Goal: Navigation & Orientation: Find specific page/section

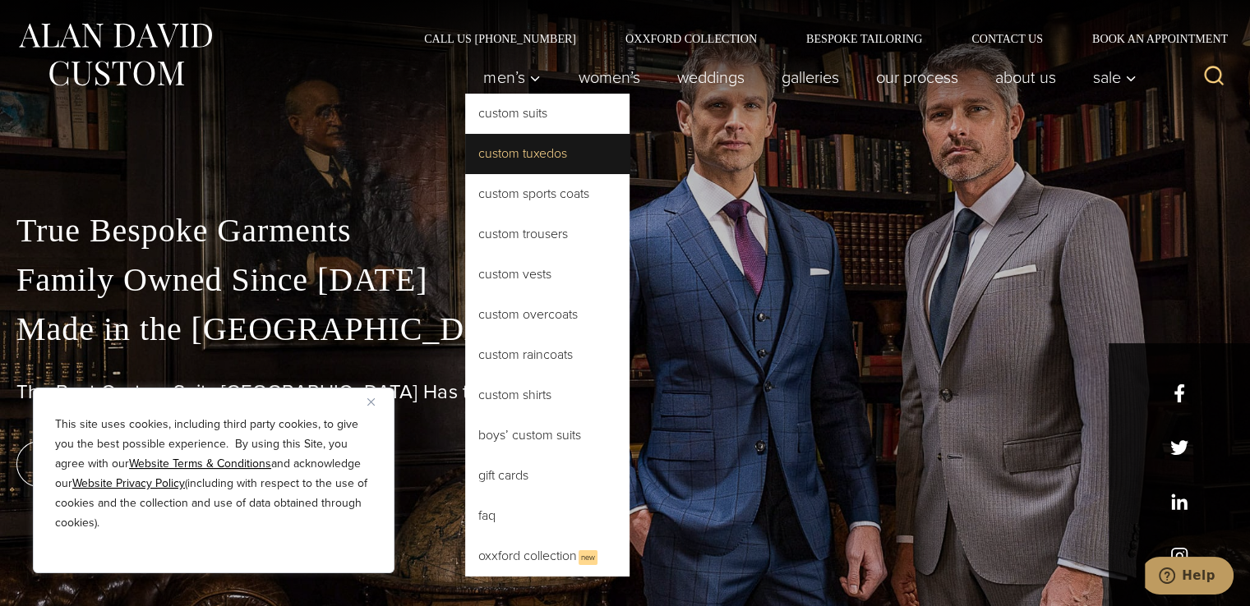
click at [507, 150] on link "Custom Tuxedos" at bounding box center [547, 153] width 164 height 39
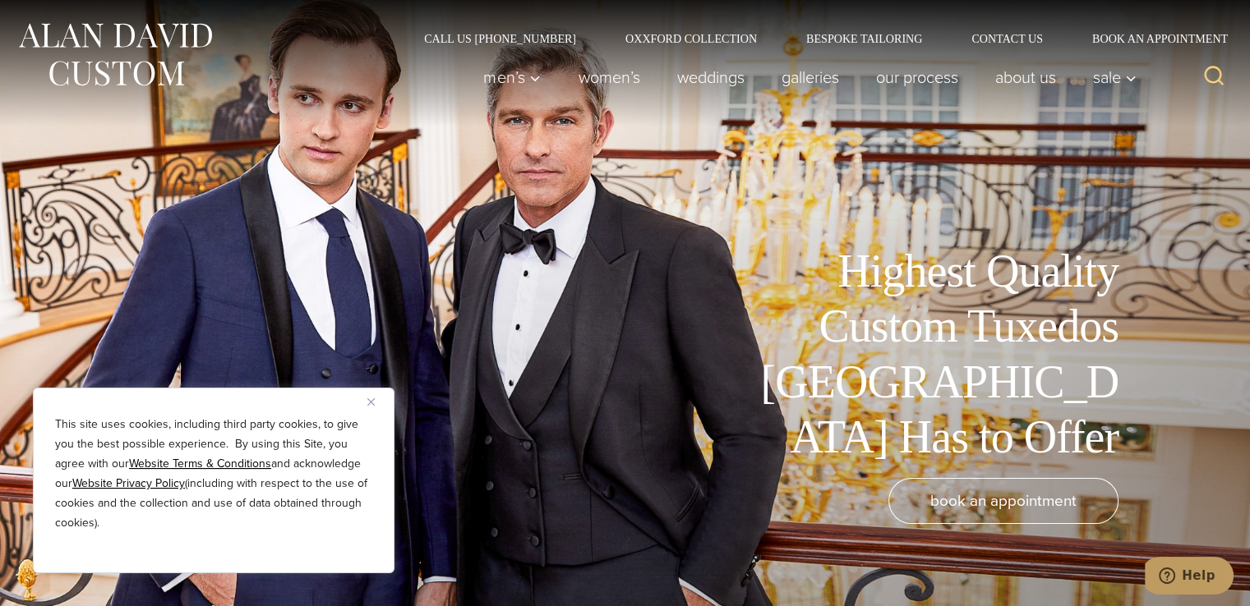
click at [375, 399] on button "Close" at bounding box center [377, 402] width 20 height 20
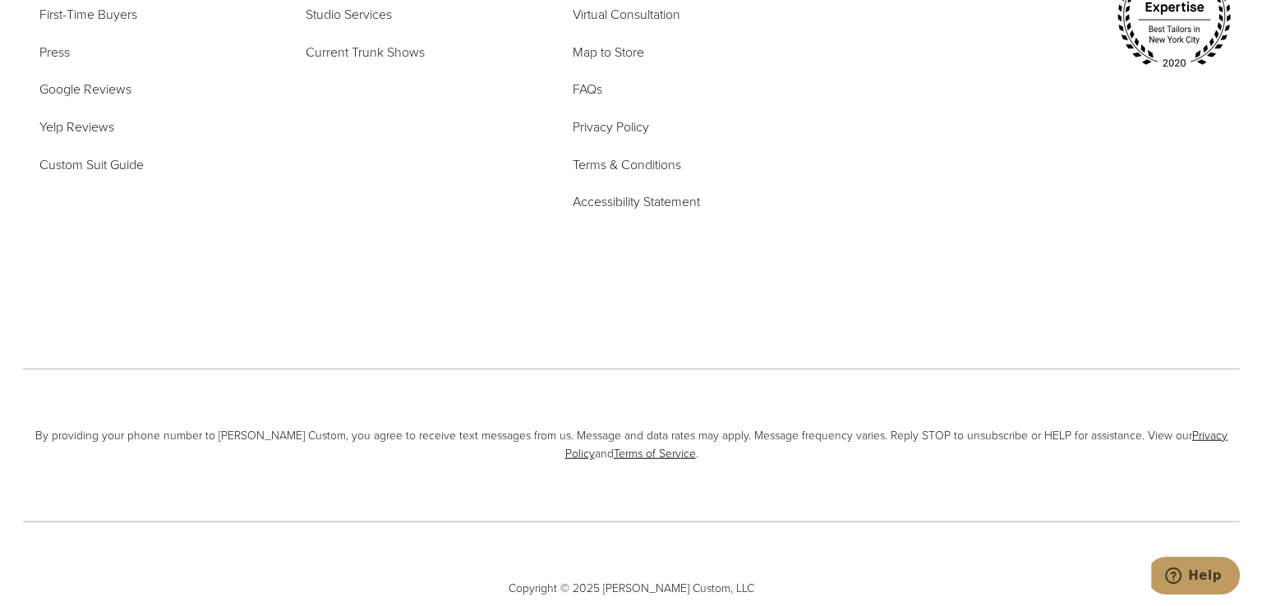
scroll to position [10264, 0]
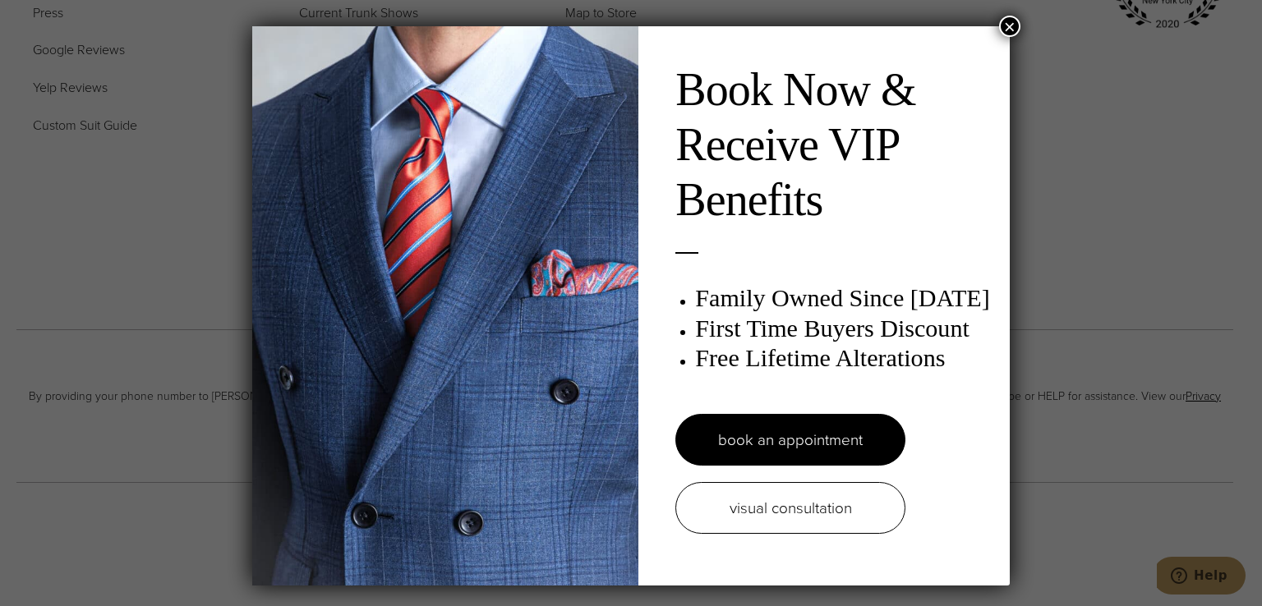
click at [1006, 25] on button "×" at bounding box center [1009, 26] width 21 height 21
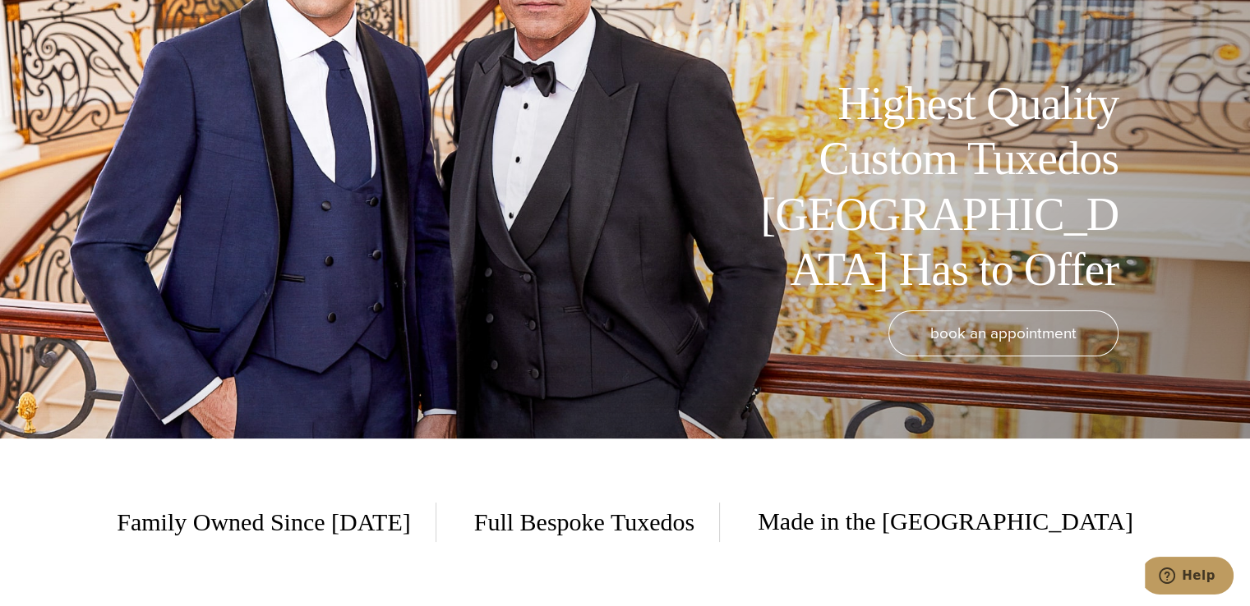
scroll to position [0, 0]
